Goal: Navigation & Orientation: Find specific page/section

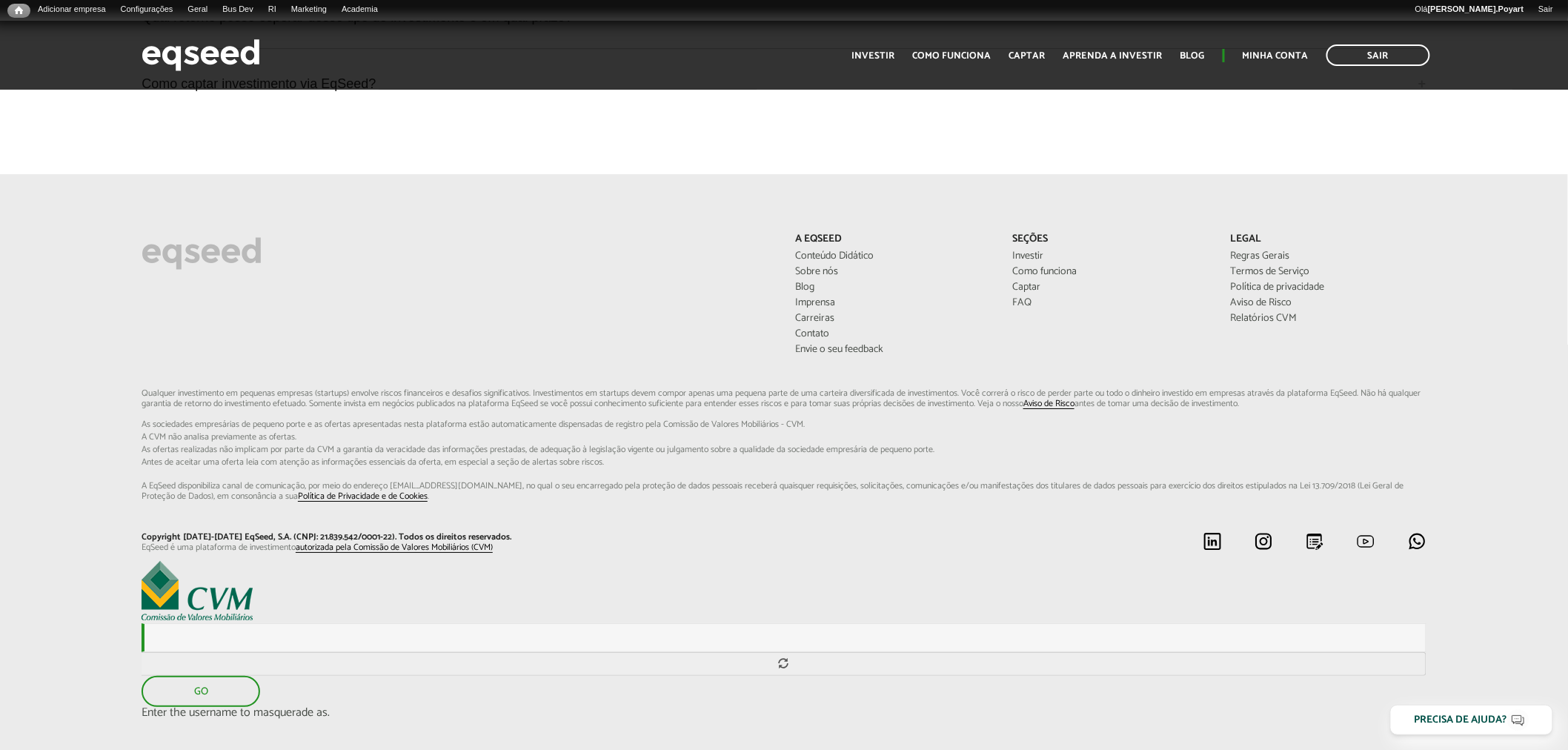
scroll to position [4388, 0]
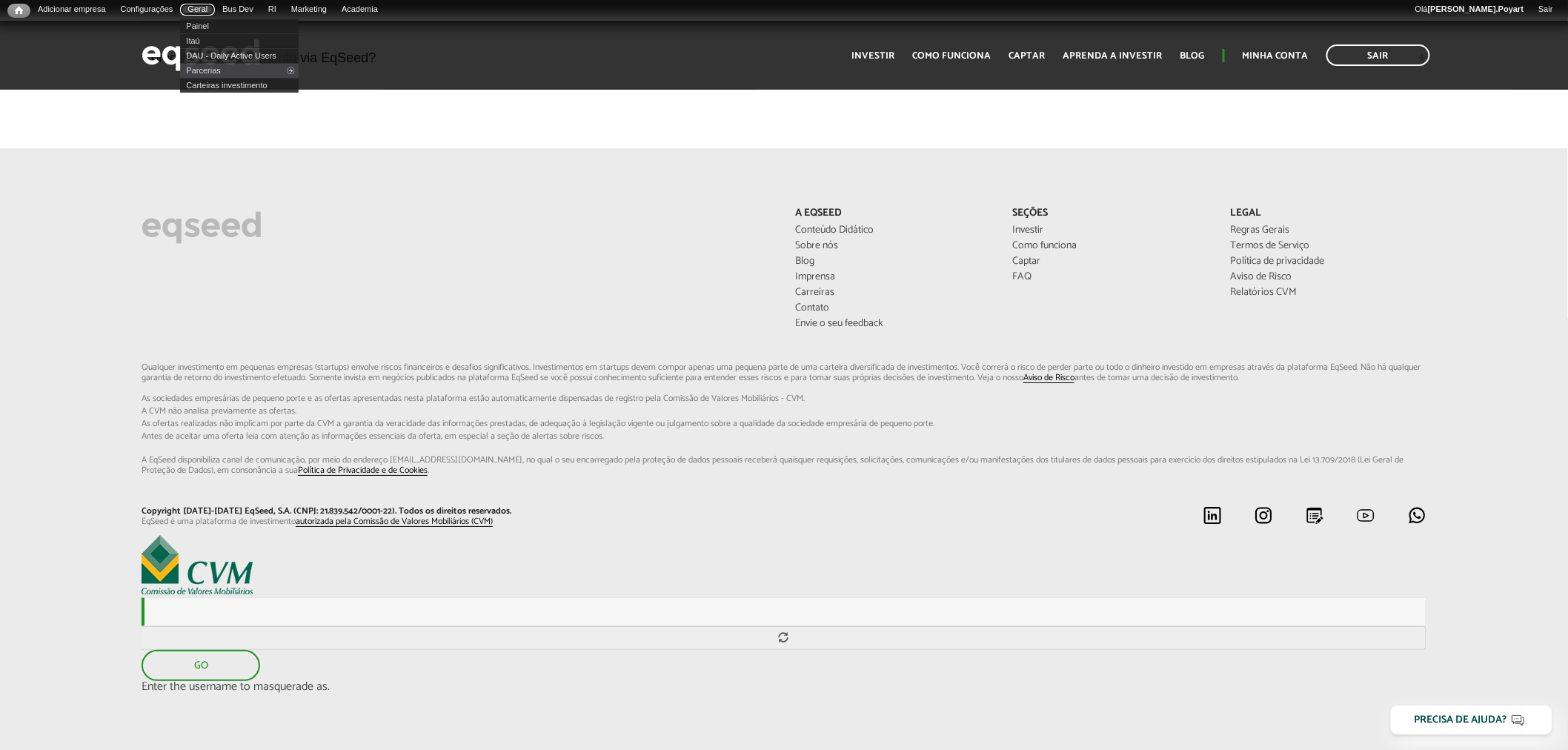
click at [197, 10] on link "Geral" at bounding box center [197, 10] width 34 height 12
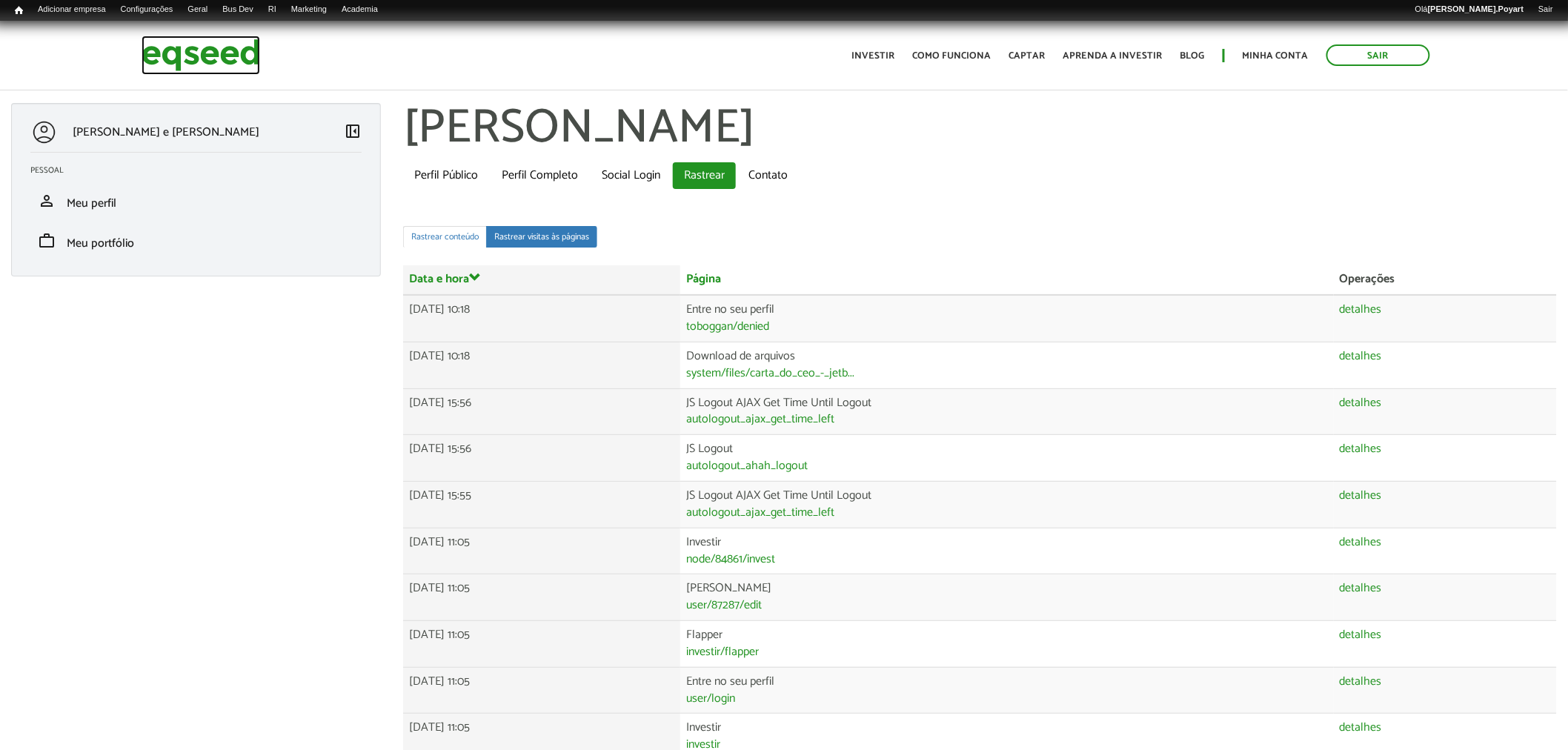
click at [200, 49] on img at bounding box center [201, 55] width 118 height 39
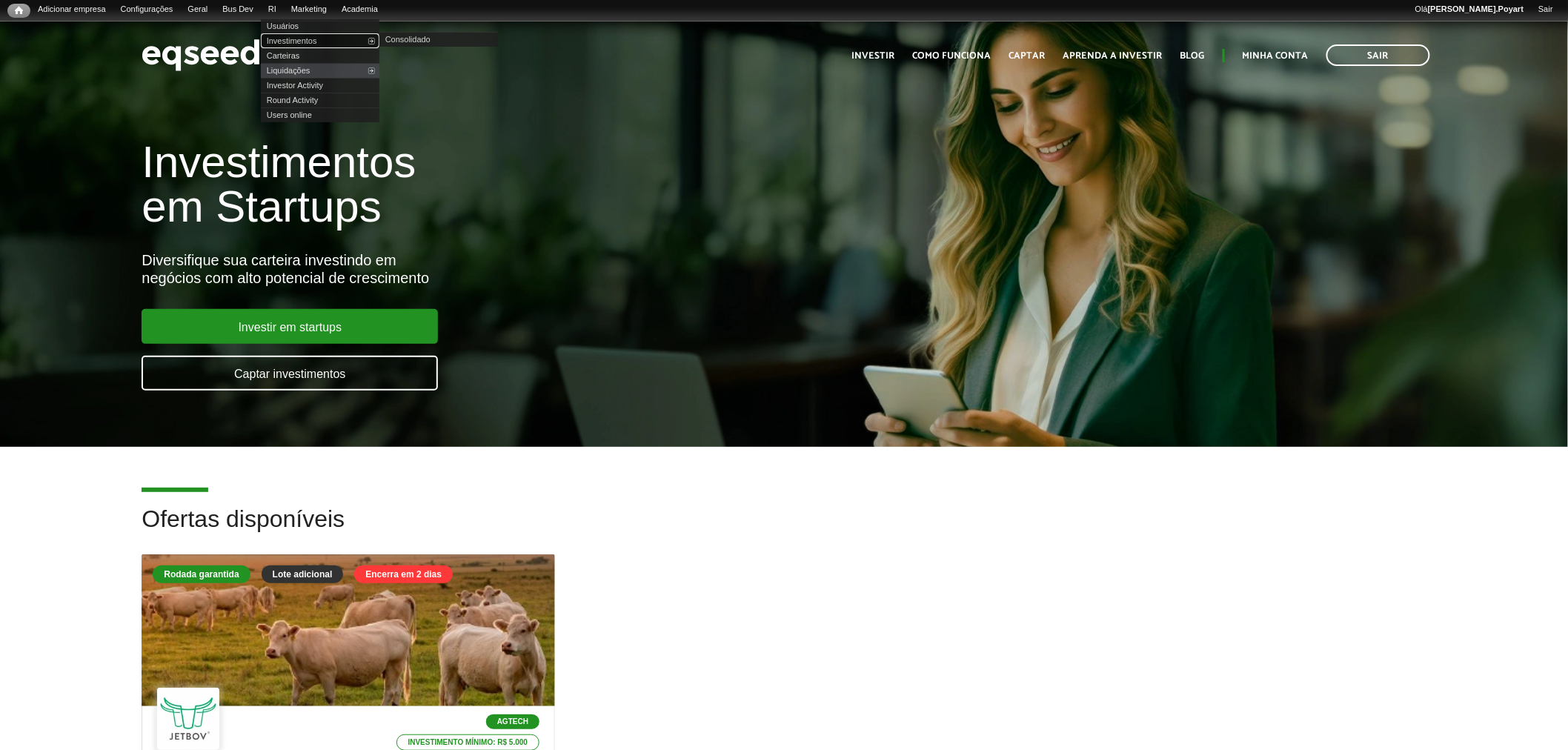
click at [302, 40] on link "Investimentos" at bounding box center [320, 40] width 118 height 15
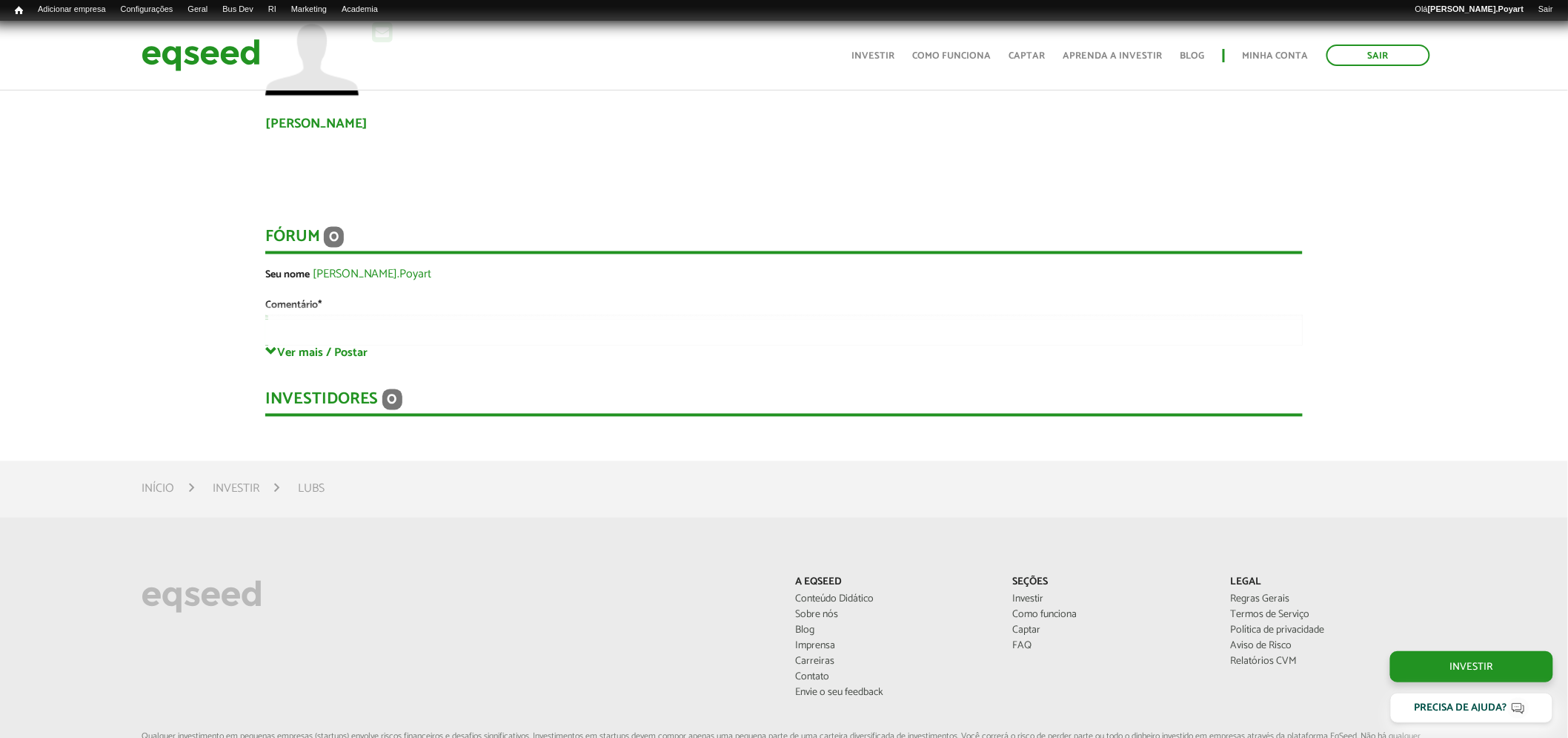
scroll to position [1276, 0]
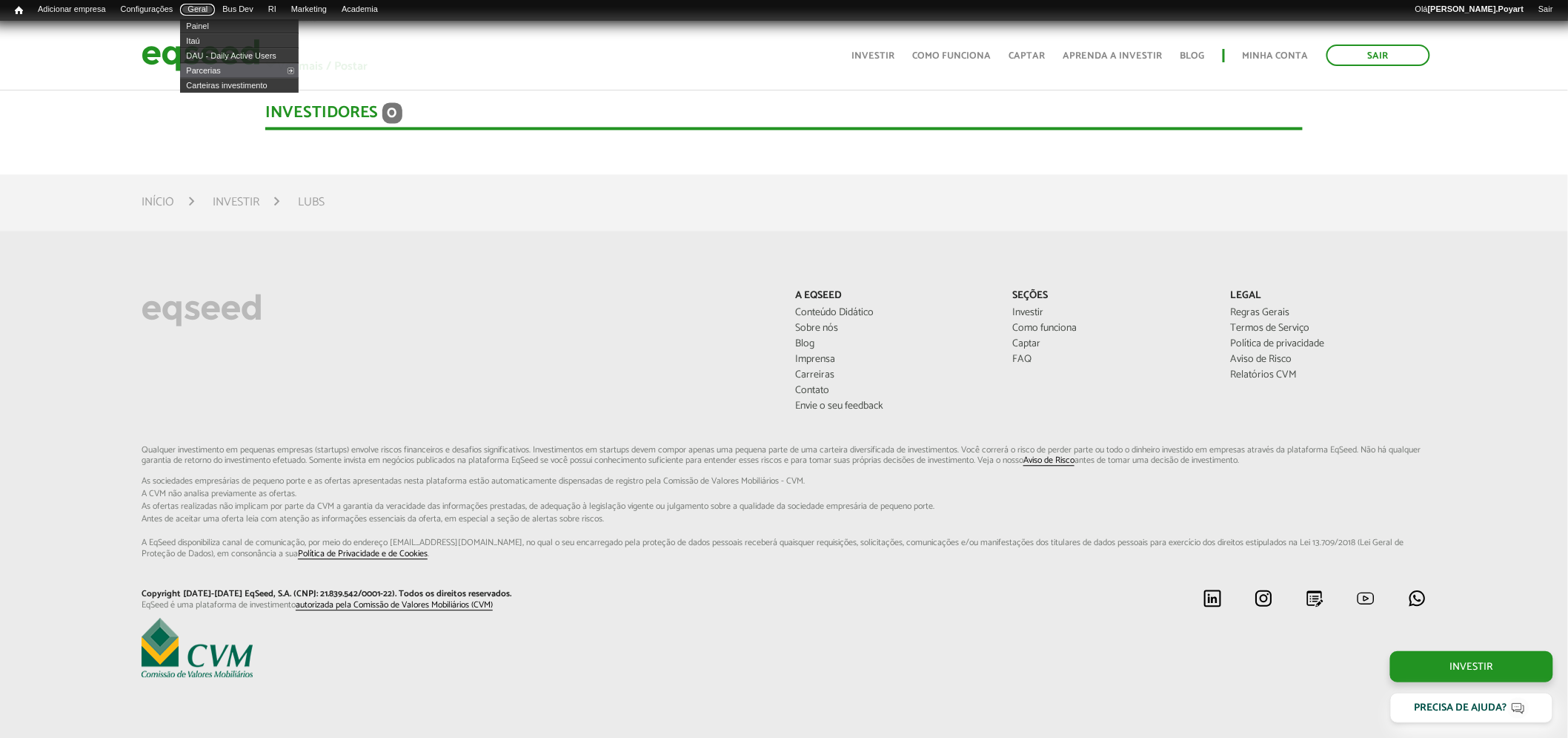
click at [210, 9] on link "Geral" at bounding box center [197, 10] width 34 height 12
